Goal: Find specific page/section: Find specific page/section

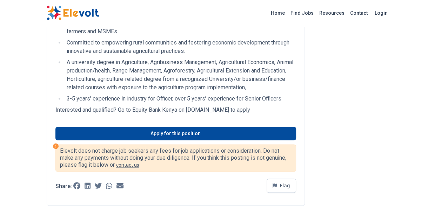
scroll to position [456, 0]
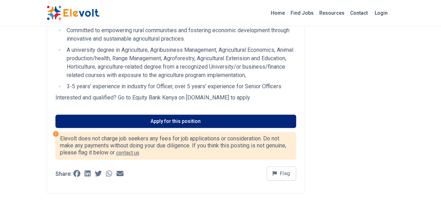
click at [174, 122] on link "Apply for this position" at bounding box center [175, 121] width 241 height 13
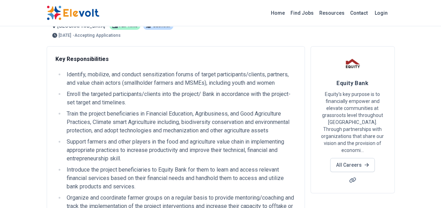
scroll to position [35, 0]
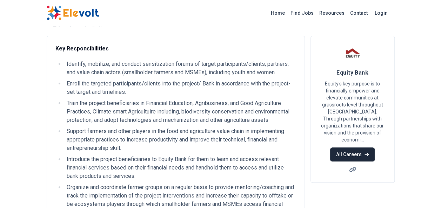
click at [360, 152] on link "All Careers" at bounding box center [352, 155] width 45 height 14
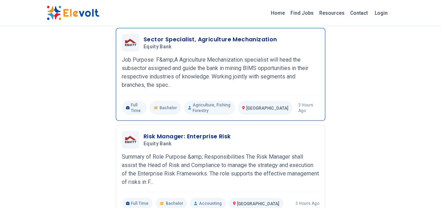
scroll to position [841, 0]
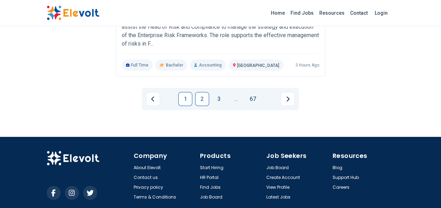
click at [200, 106] on link "2" at bounding box center [202, 99] width 14 height 14
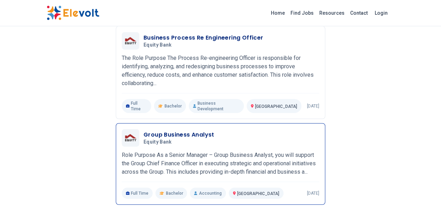
scroll to position [906, 0]
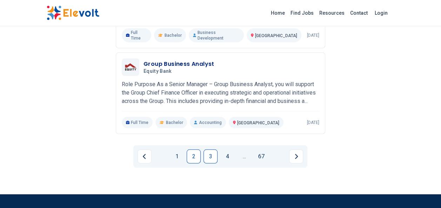
click at [210, 150] on link "3" at bounding box center [210, 157] width 14 height 14
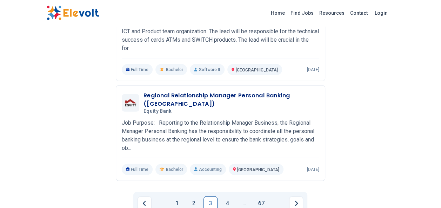
scroll to position [853, 0]
